Goal: Information Seeking & Learning: Understand process/instructions

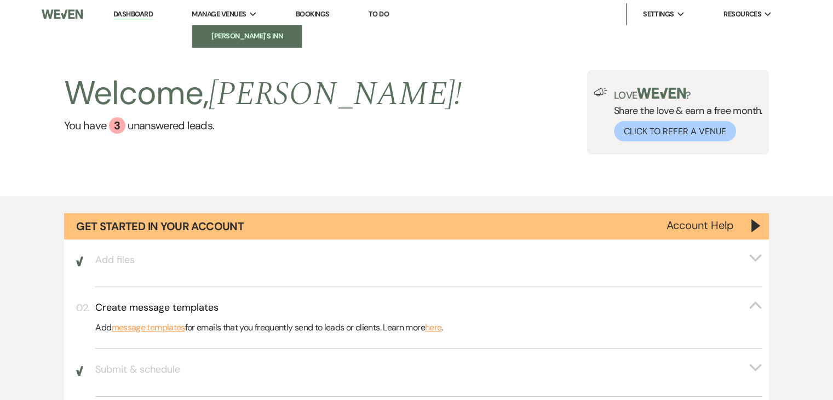
click at [228, 44] on link "[PERSON_NAME]'s Inn" at bounding box center [247, 36] width 110 height 22
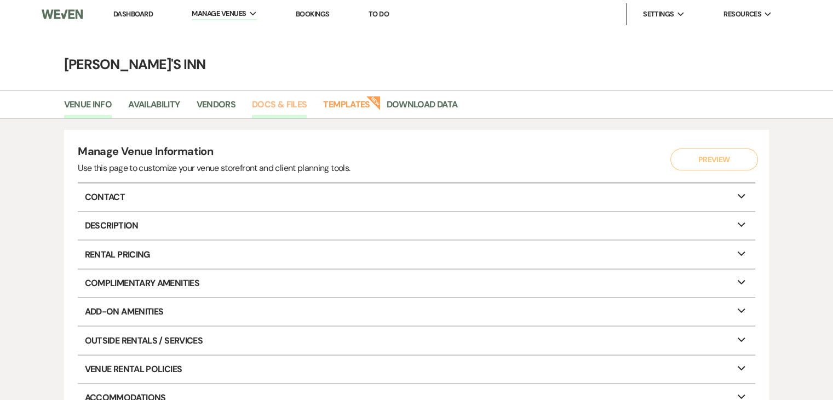
click at [279, 106] on link "Docs & Files" at bounding box center [279, 108] width 55 height 21
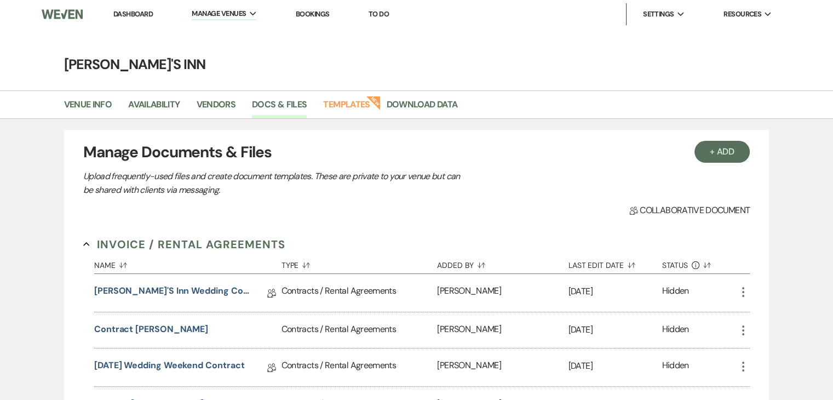
click at [125, 17] on link "Dashboard" at bounding box center [132, 13] width 39 height 9
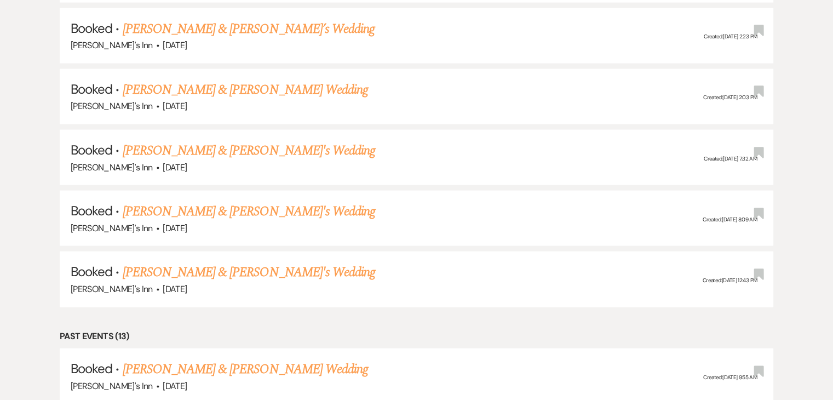
scroll to position [2446, 0]
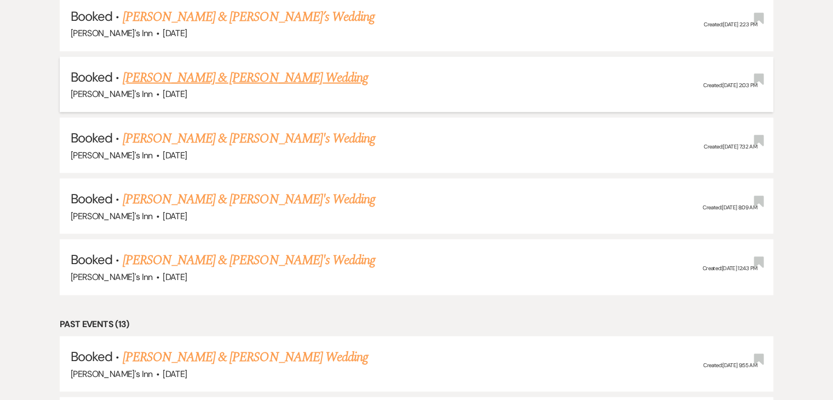
click at [228, 68] on link "[PERSON_NAME] & [PERSON_NAME] Wedding" at bounding box center [245, 78] width 245 height 20
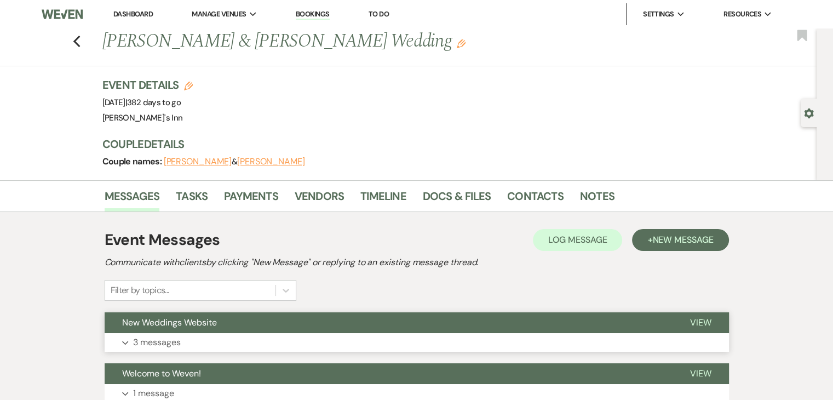
click at [168, 342] on p "3 messages" at bounding box center [157, 342] width 48 height 14
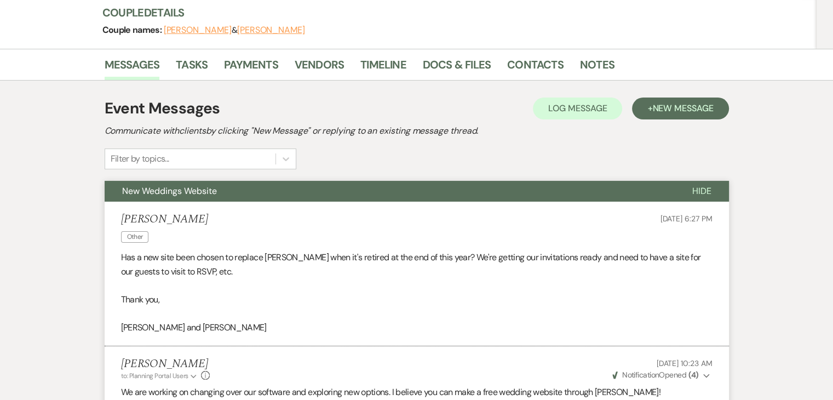
click at [80, 267] on div "Messages Tasks Payments Vendors Timeline Docs & Files Contacts Notes Event Mess…" at bounding box center [416, 339] width 833 height 580
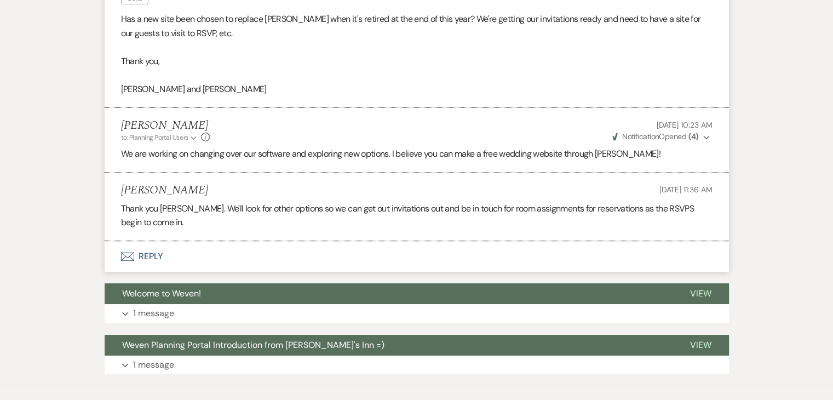
scroll to position [373, 0]
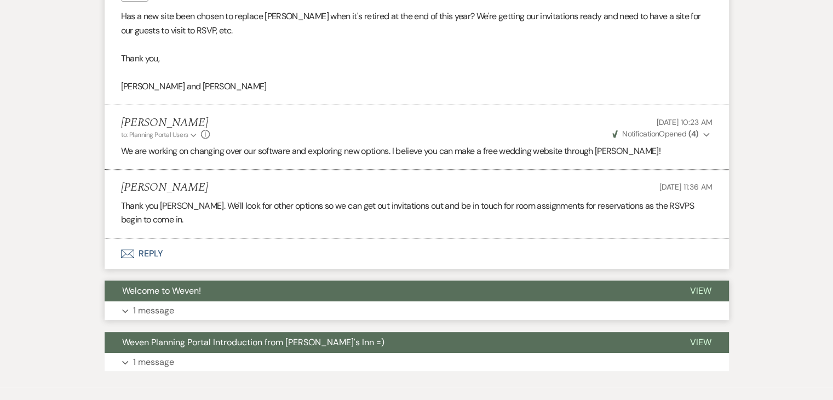
click at [156, 310] on p "1 message" at bounding box center [153, 311] width 41 height 14
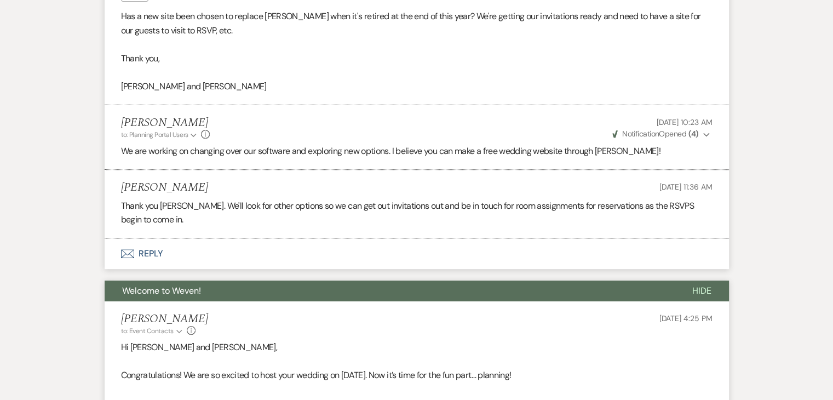
click at [43, 316] on div "Messages Tasks Payments Vendors Timeline Docs & Files Contacts Notes Event Mess…" at bounding box center [416, 305] width 833 height 995
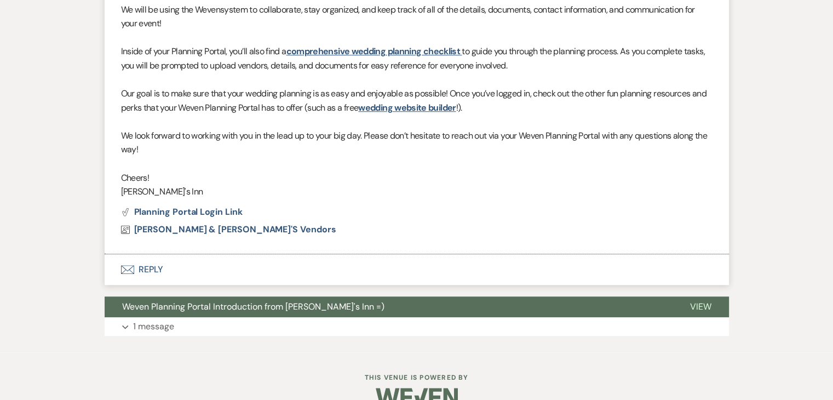
scroll to position [845, 0]
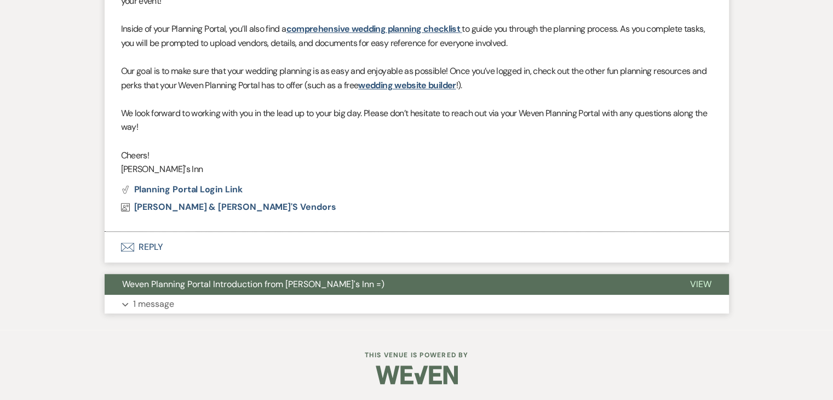
click at [151, 306] on p "1 message" at bounding box center [153, 304] width 41 height 14
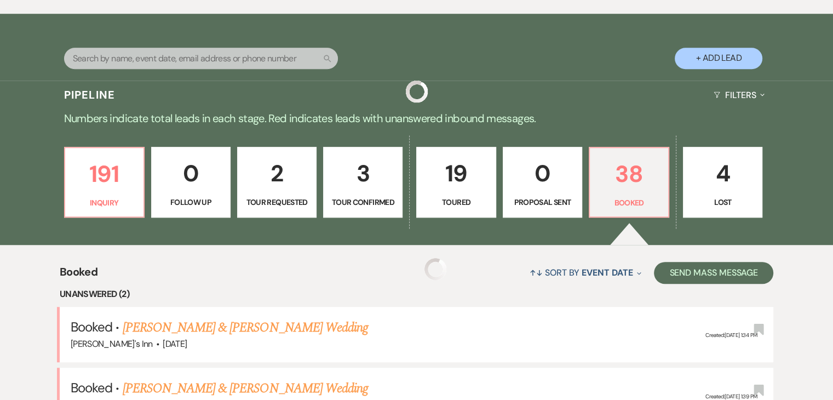
scroll to position [2446, 0]
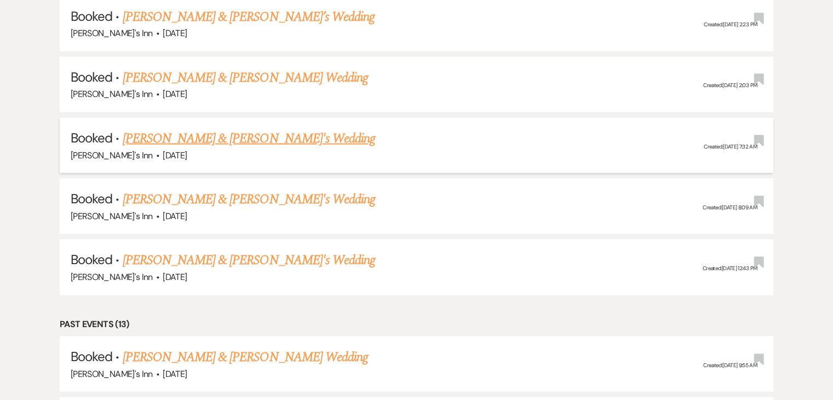
click at [190, 129] on link "[PERSON_NAME] & [PERSON_NAME]'s Wedding" at bounding box center [249, 139] width 253 height 20
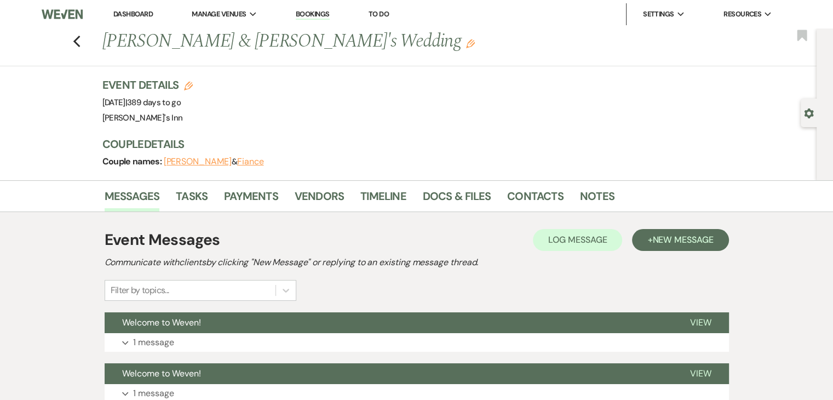
click at [65, 289] on div "Messages Tasks Payments Vendors Timeline Docs & Files Contacts Notes Event Mess…" at bounding box center [416, 376] width 833 height 392
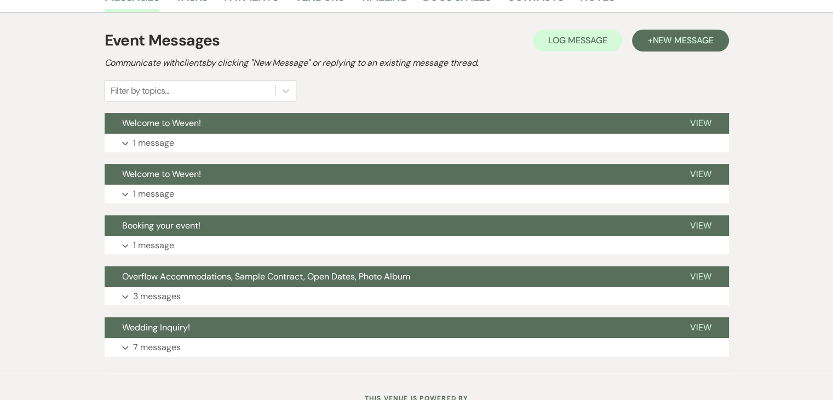
scroll to position [243, 0]
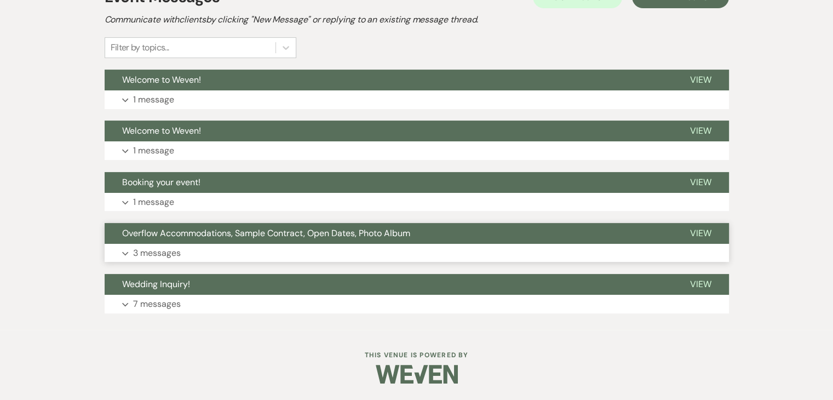
click at [171, 253] on p "3 messages" at bounding box center [157, 253] width 48 height 14
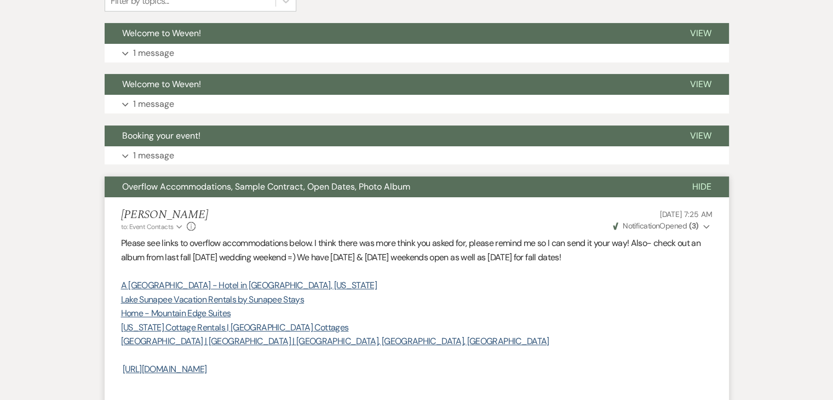
click at [70, 311] on div "Messages Tasks Payments Vendors Timeline Docs & Files Contacts Notes Event Mess…" at bounding box center [416, 397] width 833 height 1012
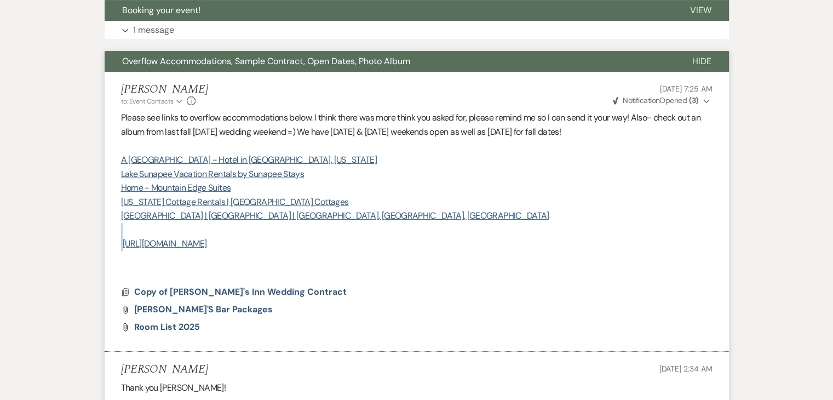
click at [70, 311] on div "Messages Tasks Payments Vendors Timeline Docs & Files Contacts Notes Event Mess…" at bounding box center [416, 272] width 833 height 1012
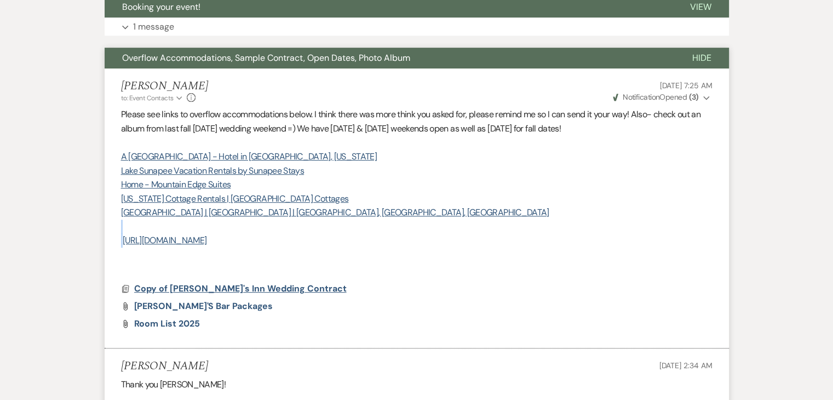
click at [211, 284] on span "Copy of [PERSON_NAME]'s Inn Wedding Contract" at bounding box center [240, 289] width 213 height 12
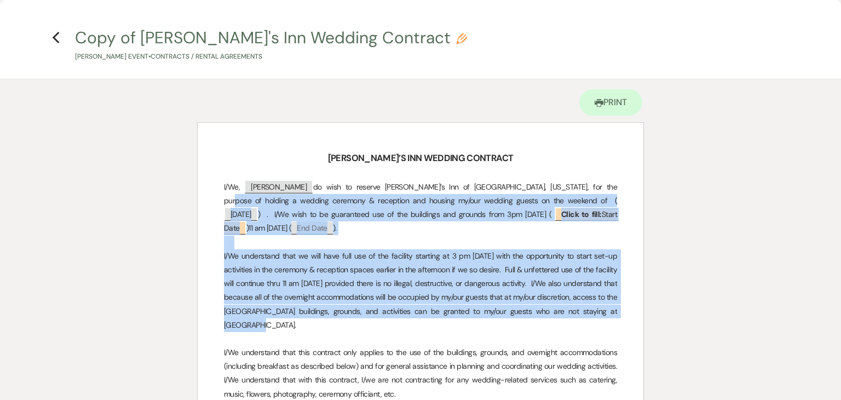
drag, startPoint x: 600, startPoint y: 314, endPoint x: 571, endPoint y: 185, distance: 132.0
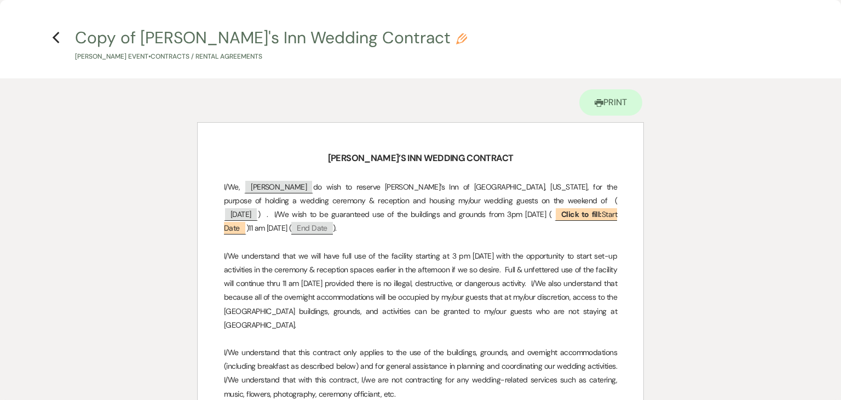
click at [576, 167] on p at bounding box center [420, 174] width 393 height 14
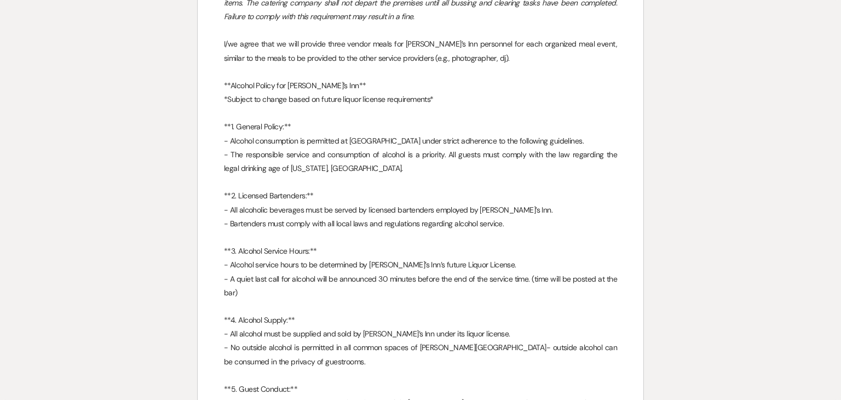
click at [635, 285] on div "[PERSON_NAME]’S INN WEDDING CONTRACT I/We, ﻿ [PERSON_NAME] ﻿ do wish to reserve…" at bounding box center [421, 93] width 446 height 5527
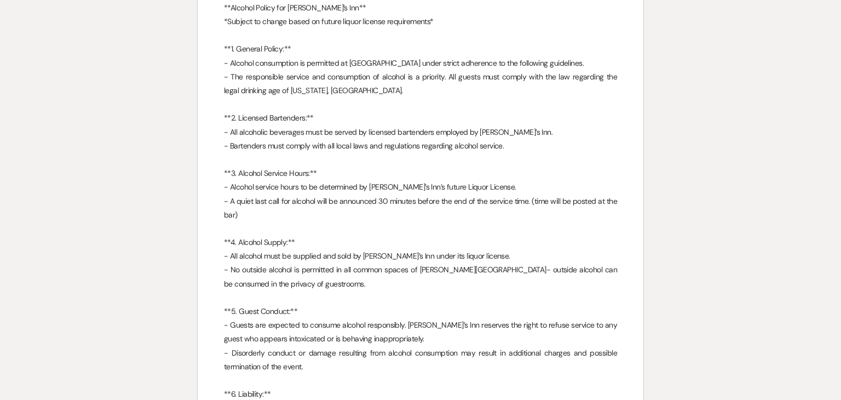
click at [635, 285] on div "[PERSON_NAME]’S INN WEDDING CONTRACT I/We, ﻿ [PERSON_NAME] ﻿ do wish to reserve…" at bounding box center [421, 15] width 446 height 5527
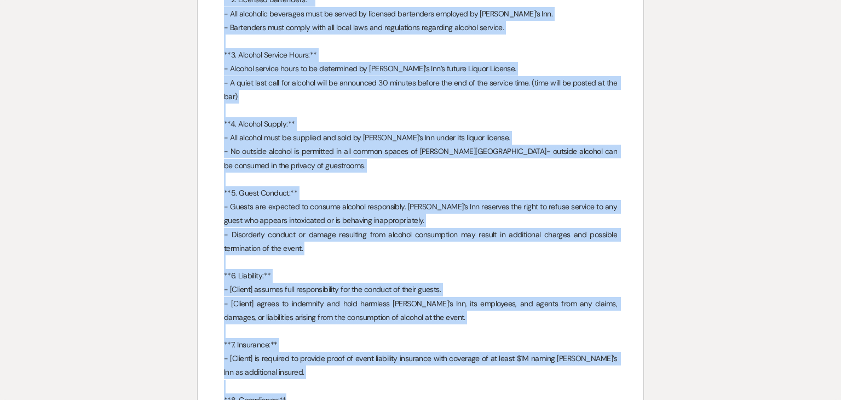
scroll to position [2998, 0]
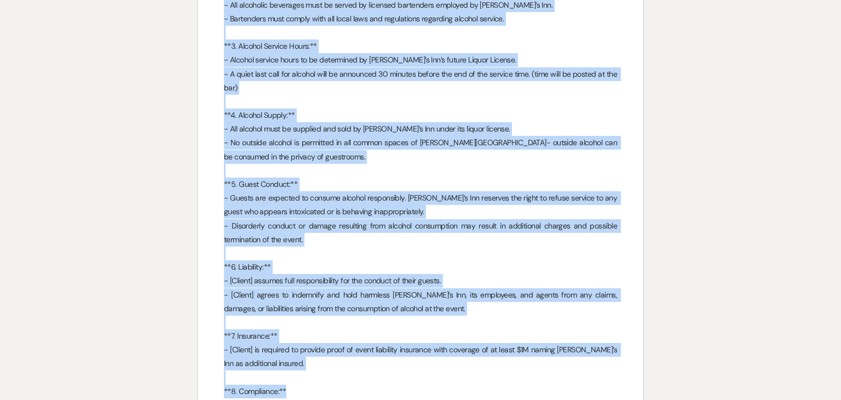
drag, startPoint x: 226, startPoint y: 60, endPoint x: 431, endPoint y: 228, distance: 265.1
copy div "*Loremip Dolors ame Consec’a Eli** *Seddoei te incidi utlab et dolore magnaa en…"
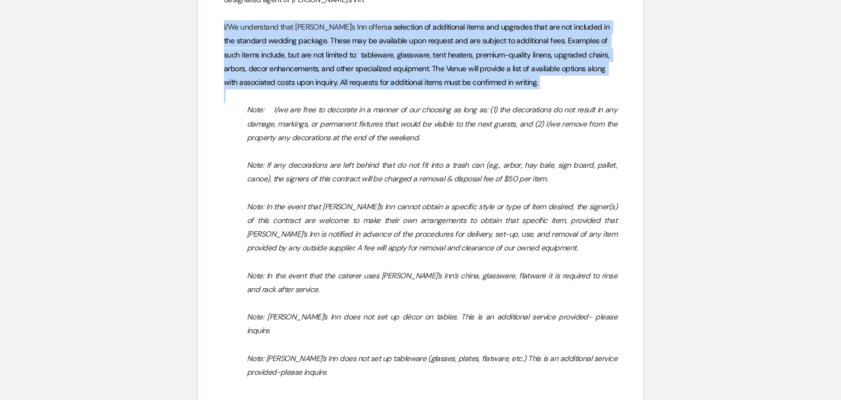
scroll to position [3546, 0]
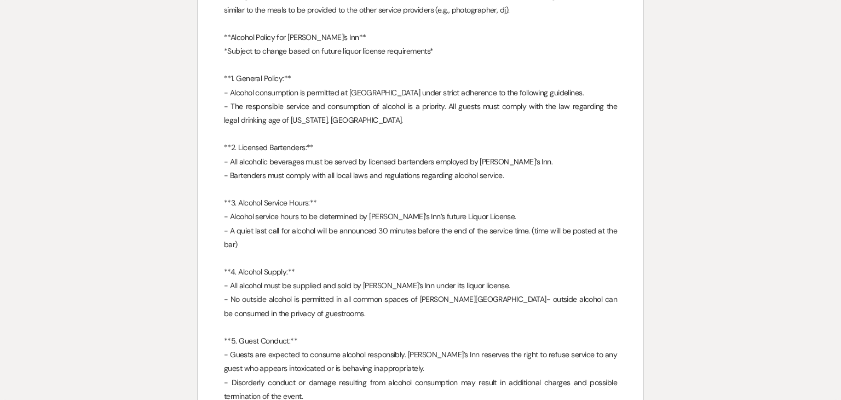
scroll to position [2844, 0]
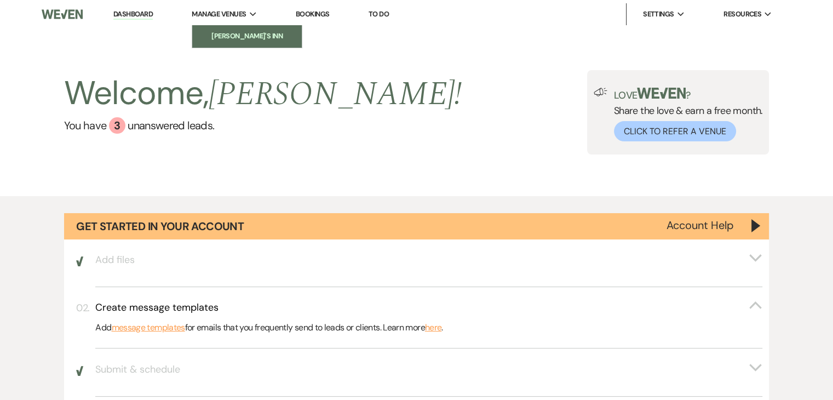
click at [234, 42] on link "[PERSON_NAME]'s Inn" at bounding box center [247, 36] width 110 height 22
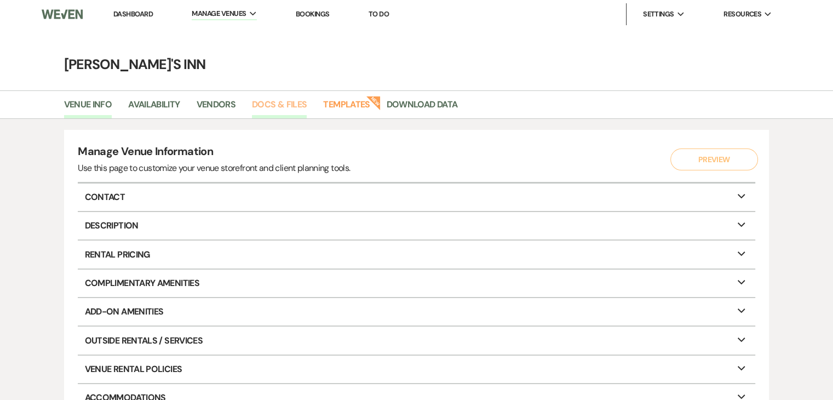
click at [283, 105] on link "Docs & Files" at bounding box center [279, 108] width 55 height 21
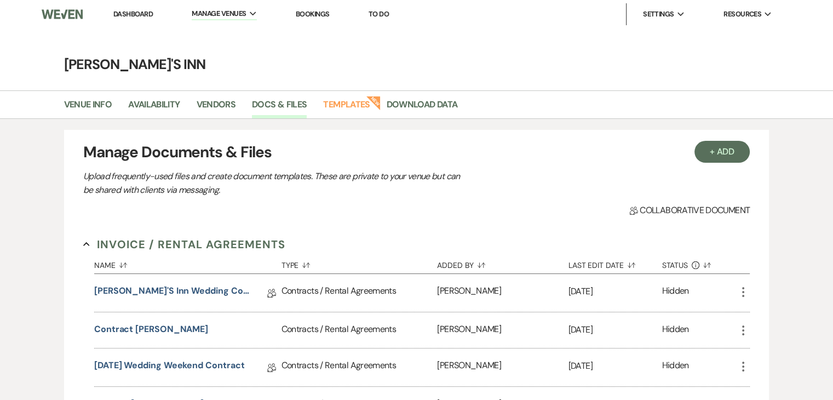
click at [355, 213] on div "Collab Doc Collaborative document" at bounding box center [416, 210] width 667 height 13
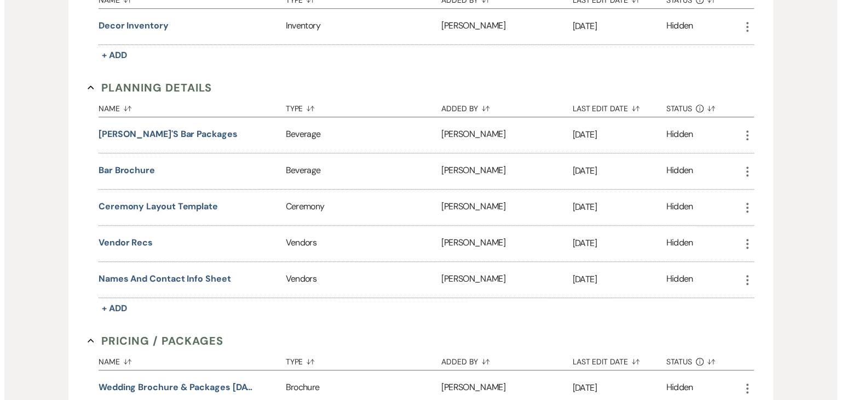
scroll to position [723, 0]
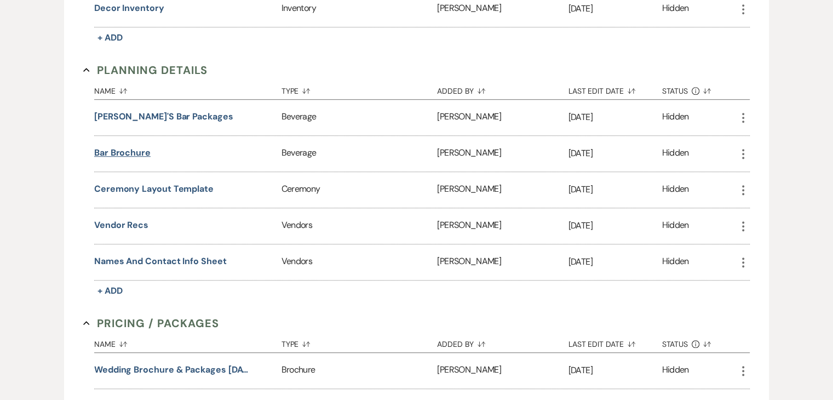
click at [107, 146] on button "Bar Brochure" at bounding box center [122, 152] width 56 height 13
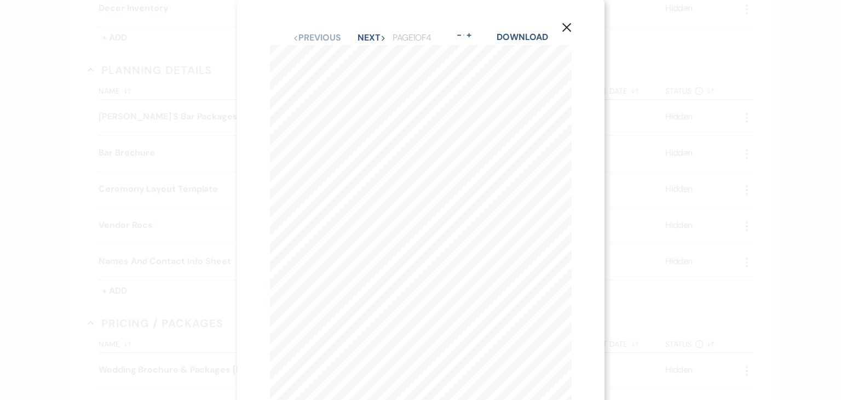
scroll to position [0, 0]
click at [370, 41] on button "Next Next" at bounding box center [372, 40] width 28 height 9
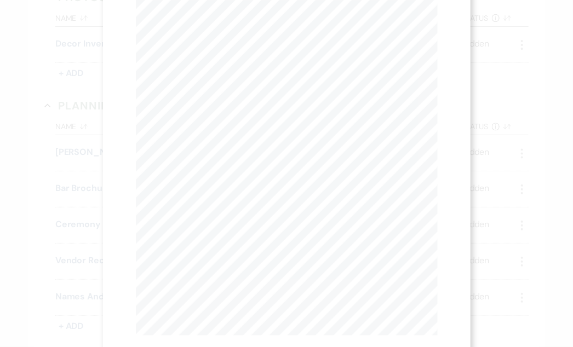
scroll to position [153, 0]
